Goal: Information Seeking & Learning: Learn about a topic

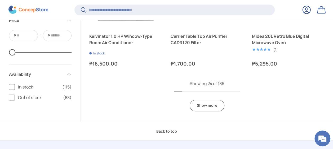
scroll to position [1269, 0]
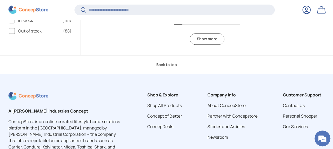
click at [202, 39] on link "Show more" at bounding box center [206, 38] width 35 height 11
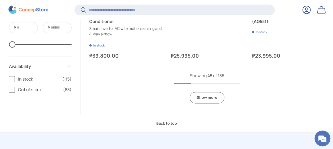
scroll to position [2301, 0]
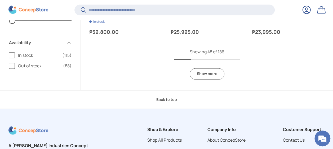
click at [207, 74] on link "Show more" at bounding box center [206, 73] width 35 height 11
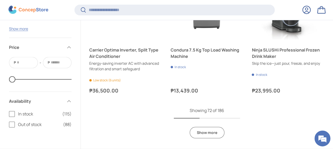
scroll to position [3359, 0]
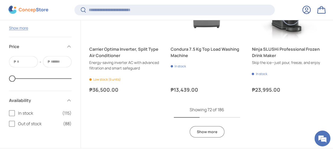
click at [207, 133] on link "Show more" at bounding box center [206, 131] width 35 height 11
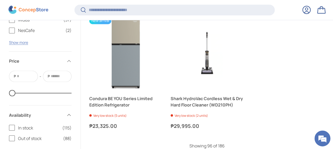
scroll to position [4470, 0]
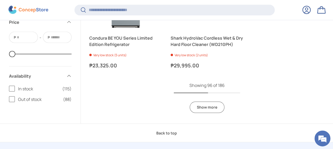
click at [215, 102] on link "Show more" at bounding box center [206, 107] width 35 height 11
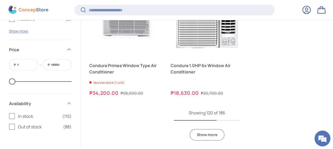
scroll to position [5502, 0]
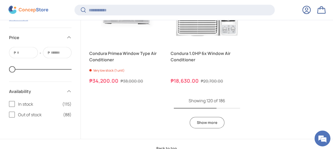
click at [198, 117] on link "Show more" at bounding box center [206, 122] width 35 height 11
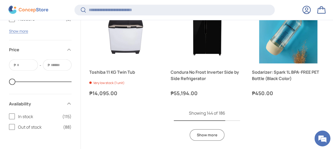
scroll to position [6428, 0]
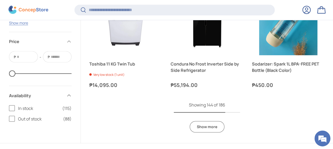
click at [211, 121] on link "Show more" at bounding box center [206, 126] width 35 height 11
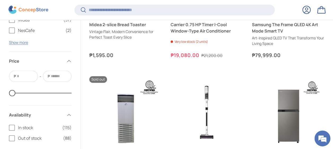
scroll to position [7380, 0]
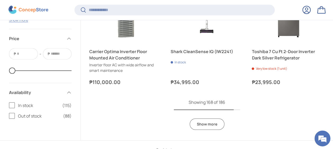
click at [213, 122] on link "Show more" at bounding box center [206, 124] width 35 height 11
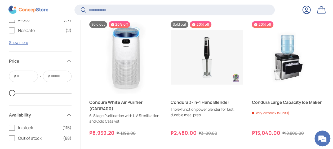
scroll to position [1269, 0]
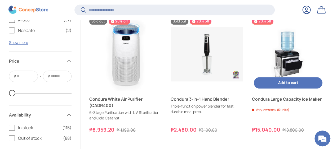
click at [284, 96] on link "Condura Large Capacity Ice Maker" at bounding box center [287, 99] width 73 height 6
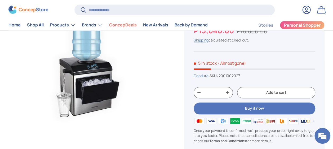
scroll to position [211, 0]
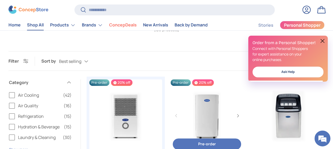
scroll to position [25, 0]
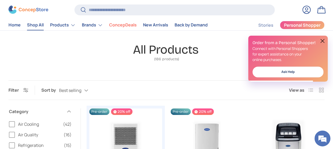
click at [322, 38] on button at bounding box center [322, 41] width 6 height 6
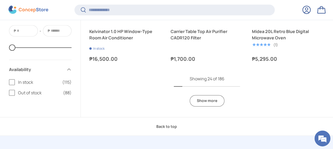
scroll to position [1215, 0]
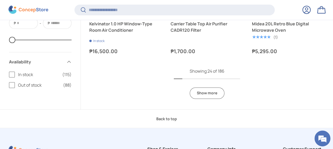
click at [211, 93] on link "Show more" at bounding box center [206, 93] width 35 height 11
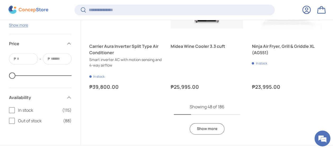
scroll to position [2273, 0]
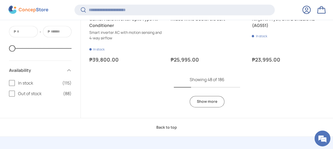
click at [210, 98] on link "Show more" at bounding box center [206, 101] width 35 height 11
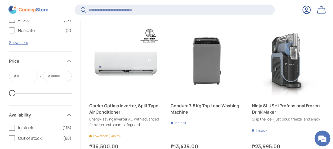
scroll to position [3305, 0]
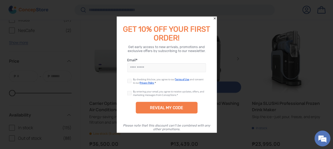
drag, startPoint x: 213, startPoint y: 20, endPoint x: 239, endPoint y: 79, distance: 65.4
click at [213, 19] on icon "Close" at bounding box center [214, 19] width 4 height 4
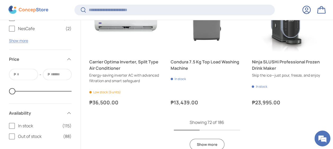
scroll to position [3359, 0]
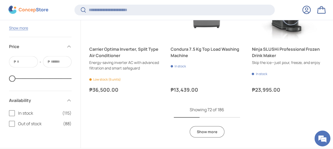
click at [206, 132] on link "Show more" at bounding box center [206, 131] width 35 height 11
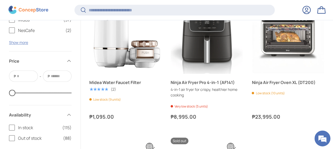
scroll to position [3756, 0]
